Goal: Information Seeking & Learning: Understand process/instructions

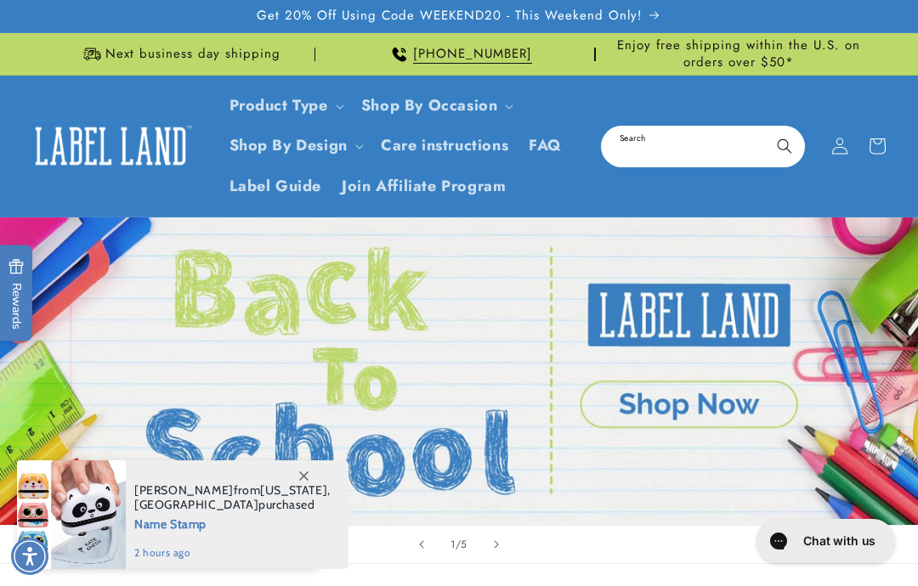
click at [701, 143] on input "Search" at bounding box center [702, 146] width 201 height 38
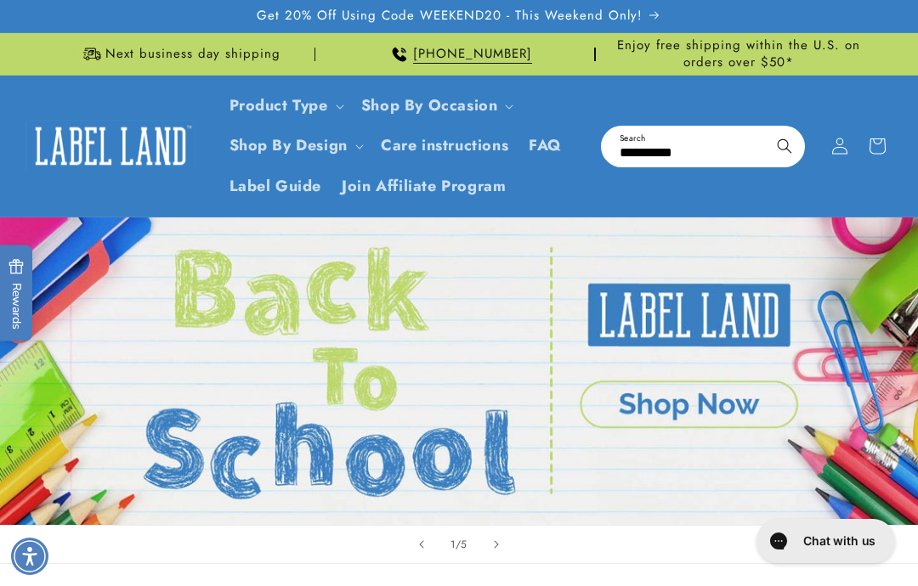
type input "**********"
click at [784, 144] on button "Search" at bounding box center [784, 145] width 37 height 37
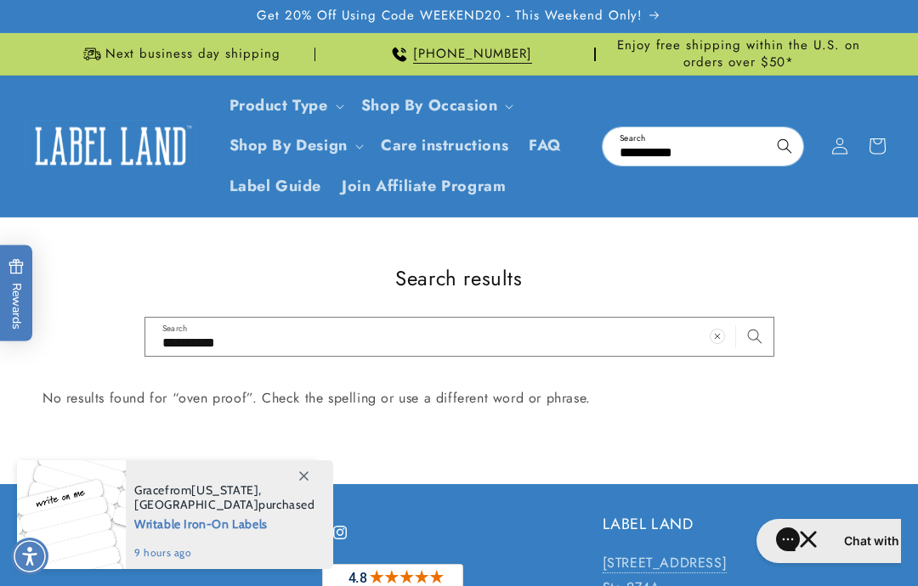
click at [469, 147] on span "Care instructions" at bounding box center [444, 146] width 127 height 20
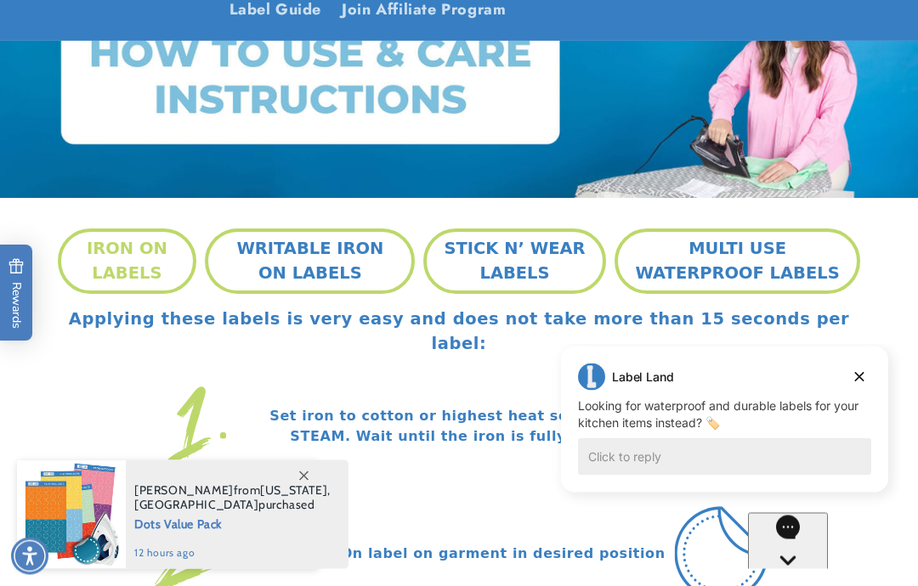
scroll to position [253, 0]
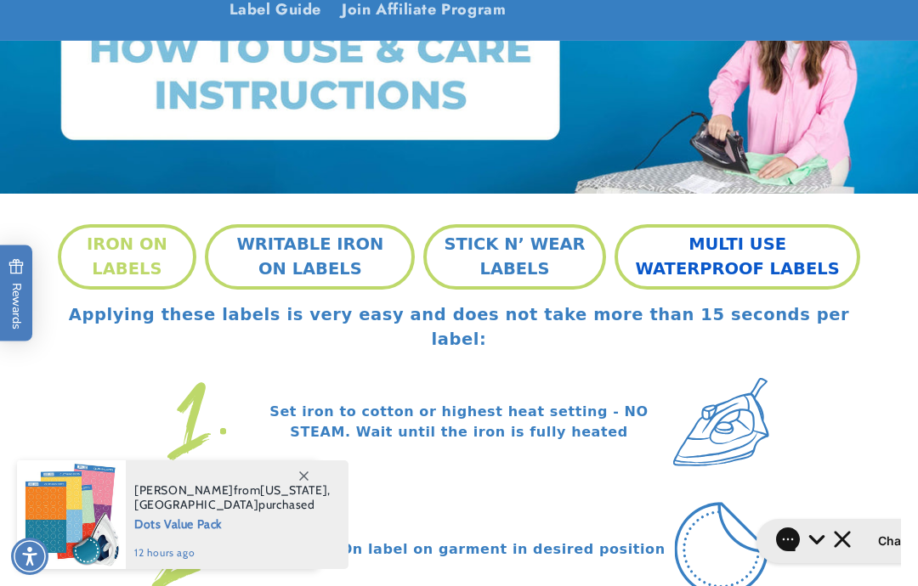
click at [768, 254] on button "MULTI USE WATERPROOF LABELS" at bounding box center [737, 256] width 246 height 65
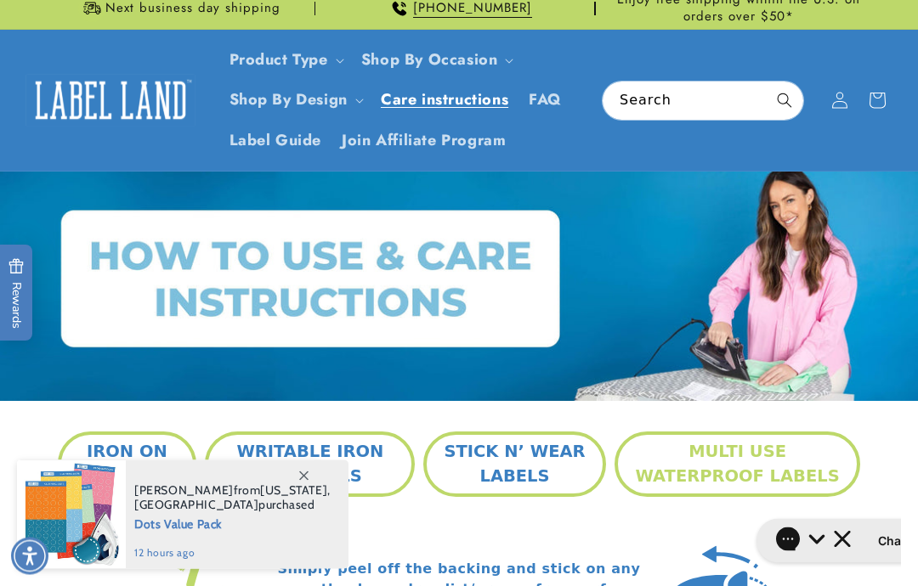
scroll to position [0, 0]
